Goal: Navigation & Orientation: Find specific page/section

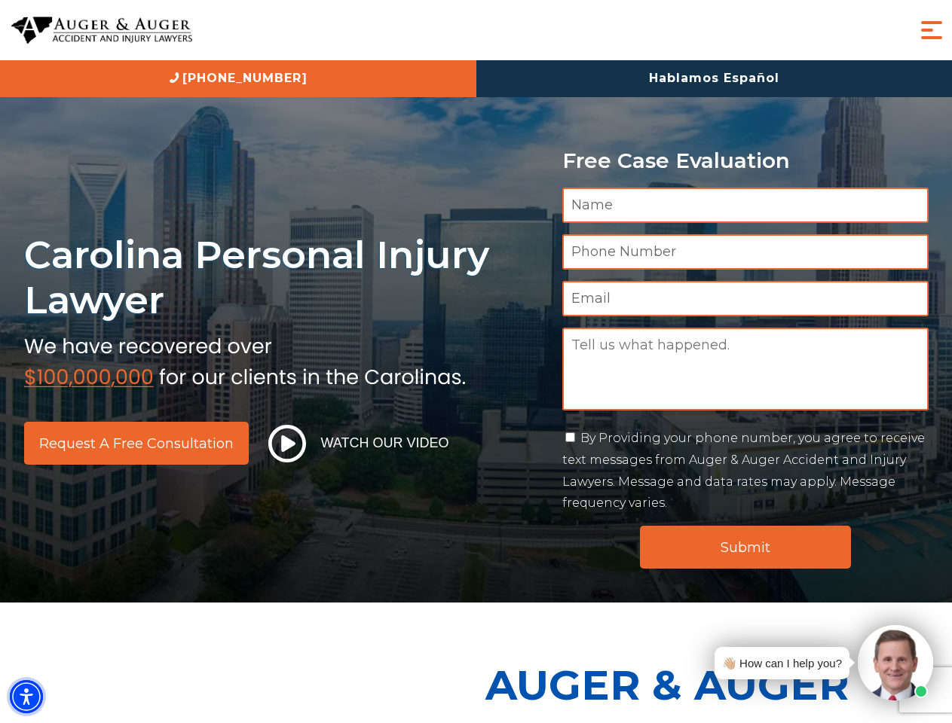
click at [26, 697] on img "Accessibility Menu" at bounding box center [26, 696] width 33 height 33
